Goal: Task Accomplishment & Management: Manage account settings

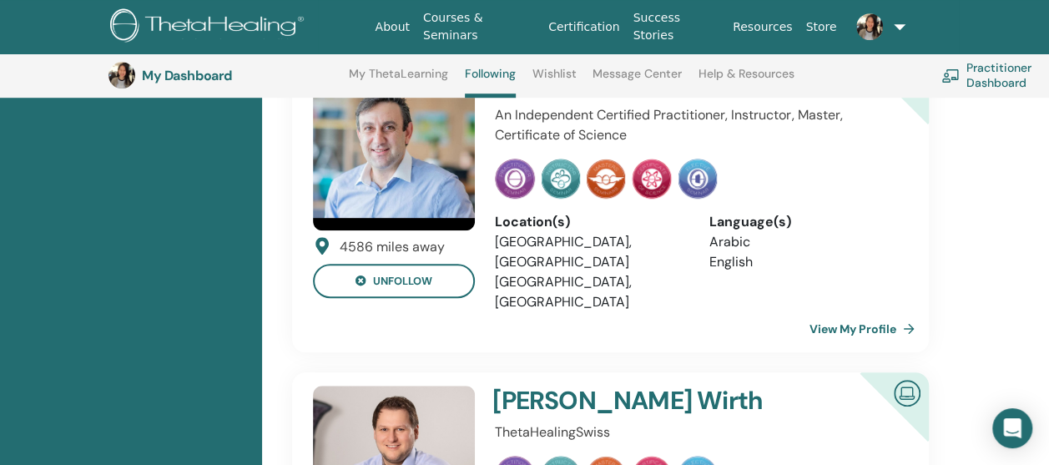
scroll to position [711, 0]
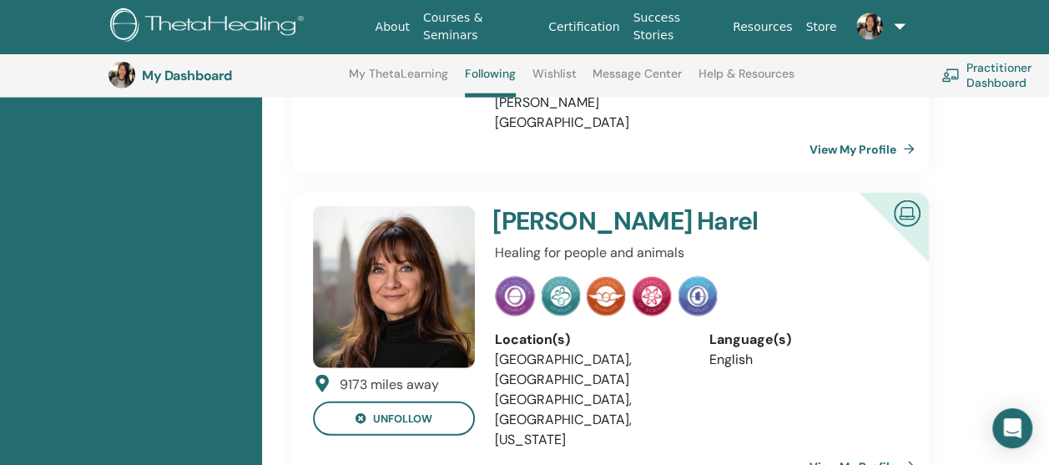
scroll to position [1963, 0]
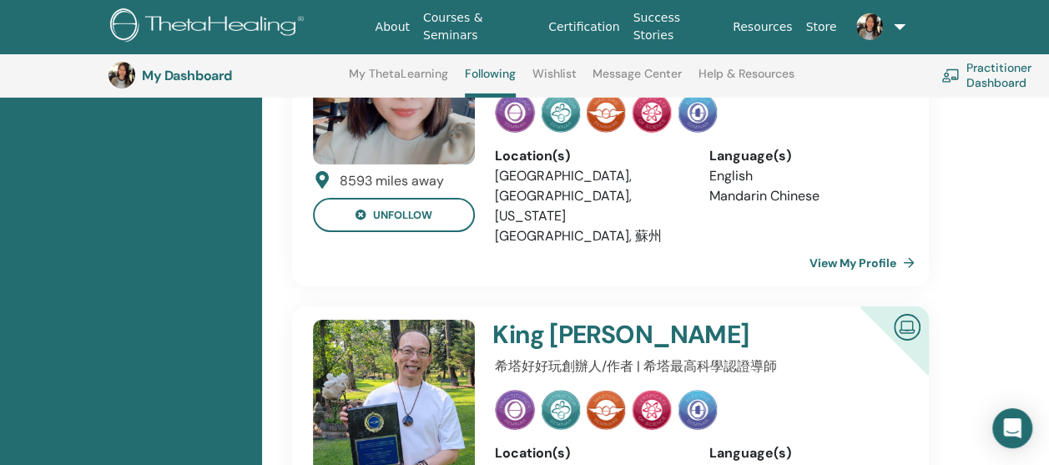
scroll to position [2798, 0]
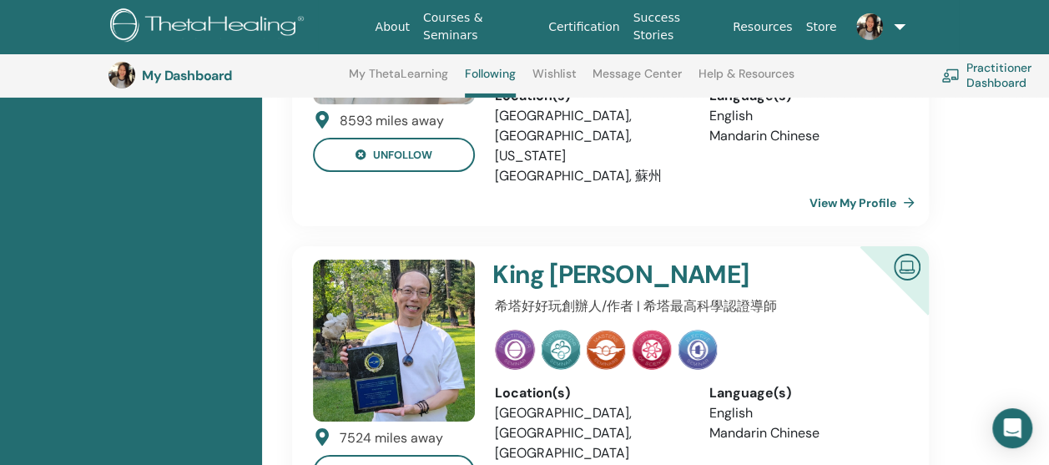
scroll to position [2882, 0]
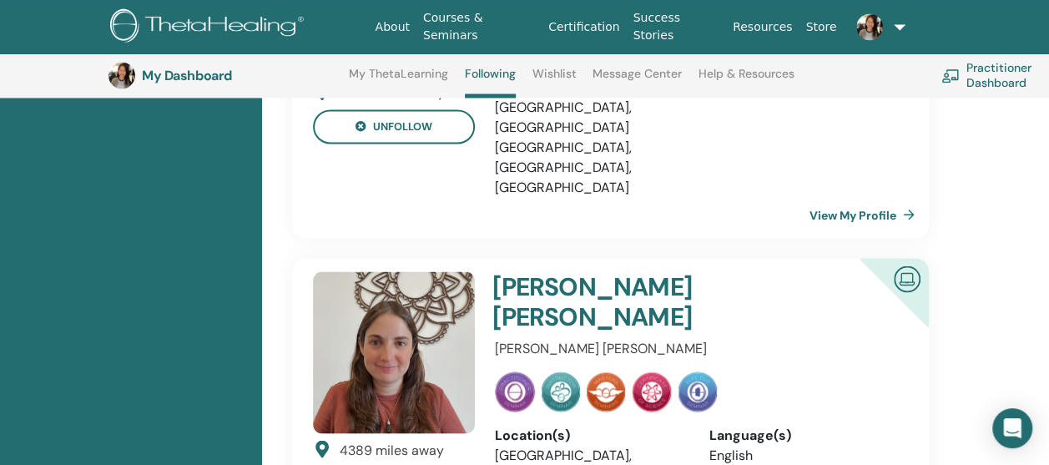
scroll to position [1296, 0]
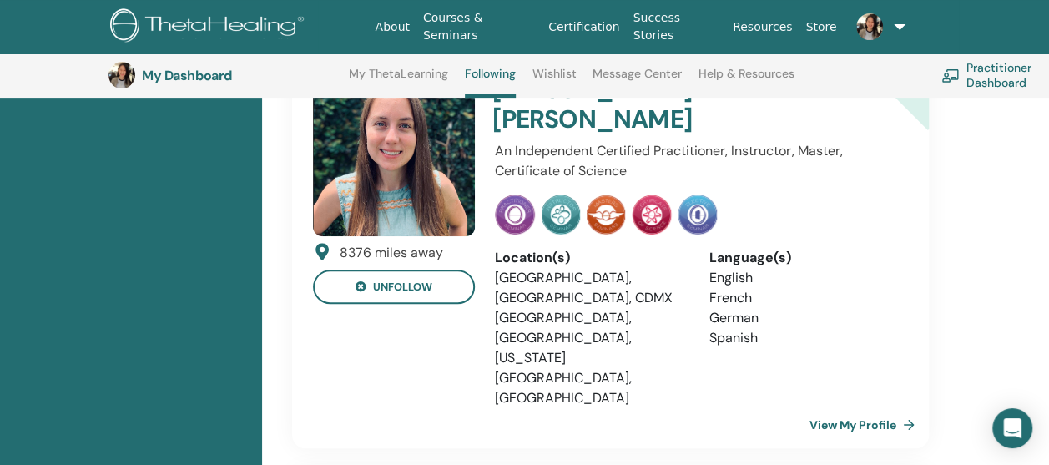
scroll to position [3466, 0]
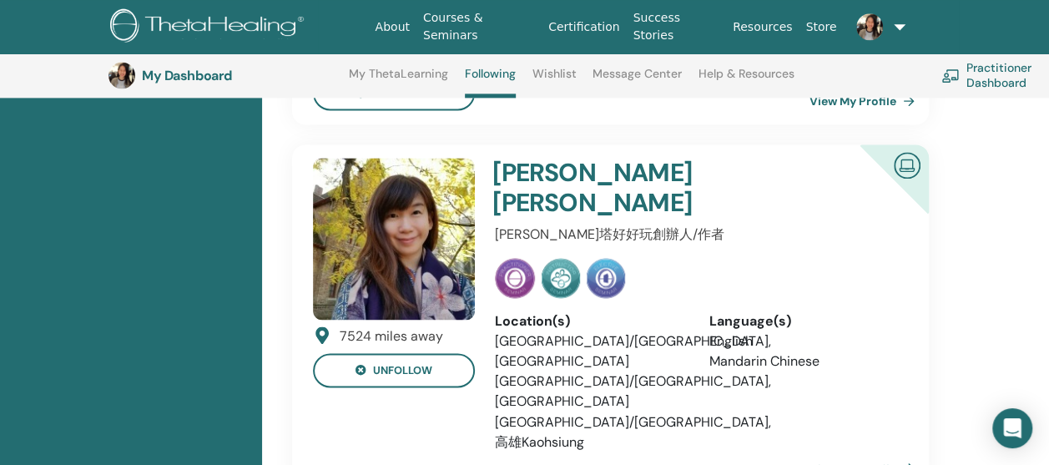
scroll to position [4134, 0]
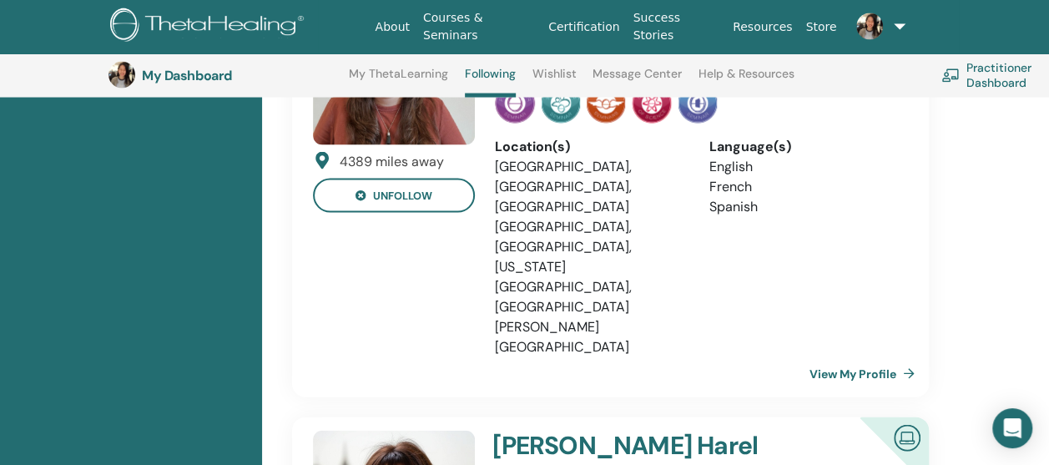
scroll to position [1629, 0]
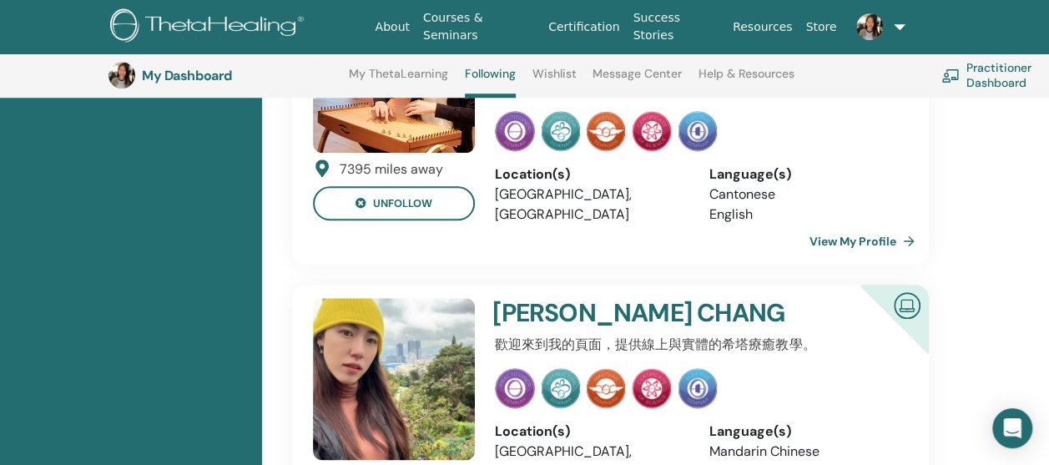
scroll to position [3716, 0]
